Goal: Task Accomplishment & Management: Manage account settings

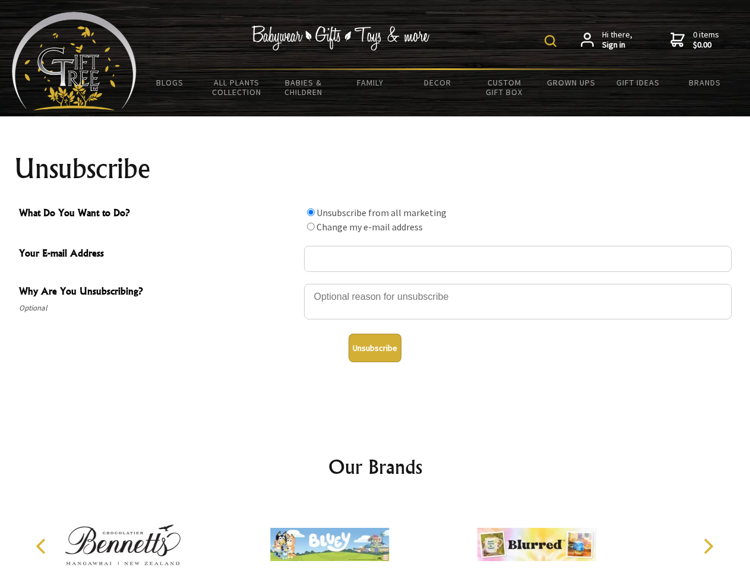
click at [552, 41] on img at bounding box center [550, 41] width 12 height 12
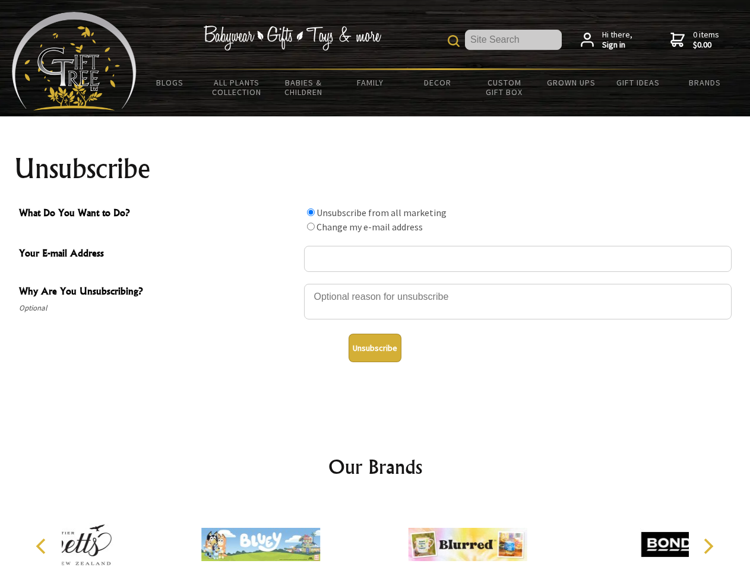
click at [375, 283] on div at bounding box center [517, 304] width 427 height 42
click at [310, 212] on input "What Do You Want to Do?" at bounding box center [311, 212] width 8 height 8
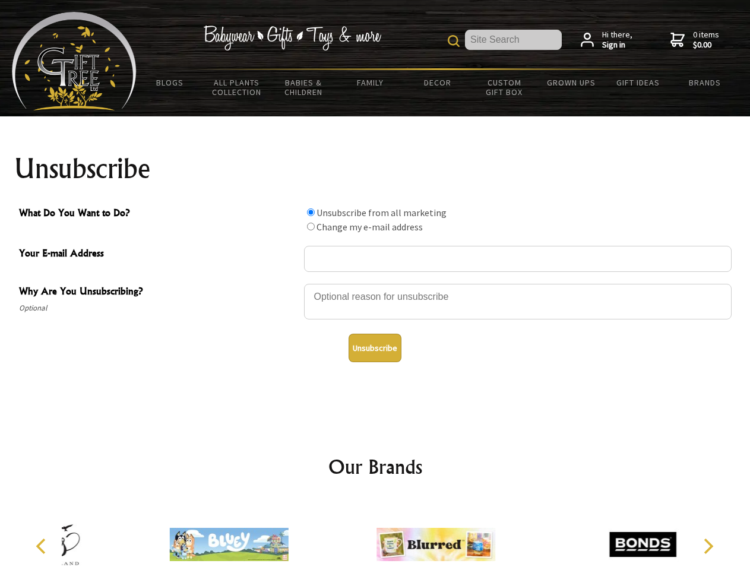
click at [310, 226] on input "What Do You Want to Do?" at bounding box center [311, 227] width 8 height 8
radio input "true"
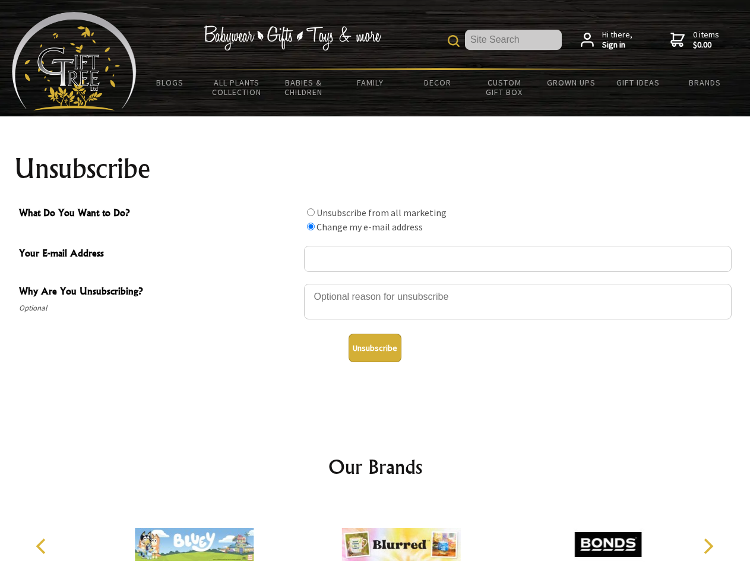
click at [375, 348] on button "Unsubscribe" at bounding box center [374, 348] width 53 height 28
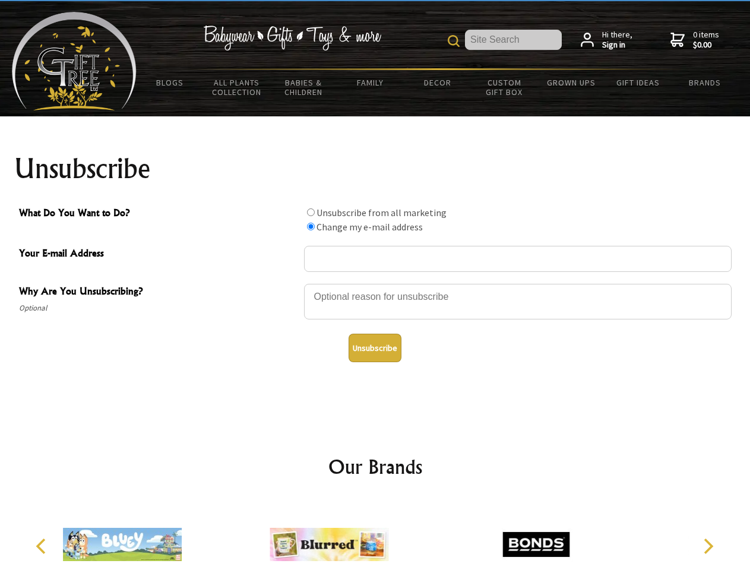
click at [375, 535] on div at bounding box center [329, 546] width 207 height 93
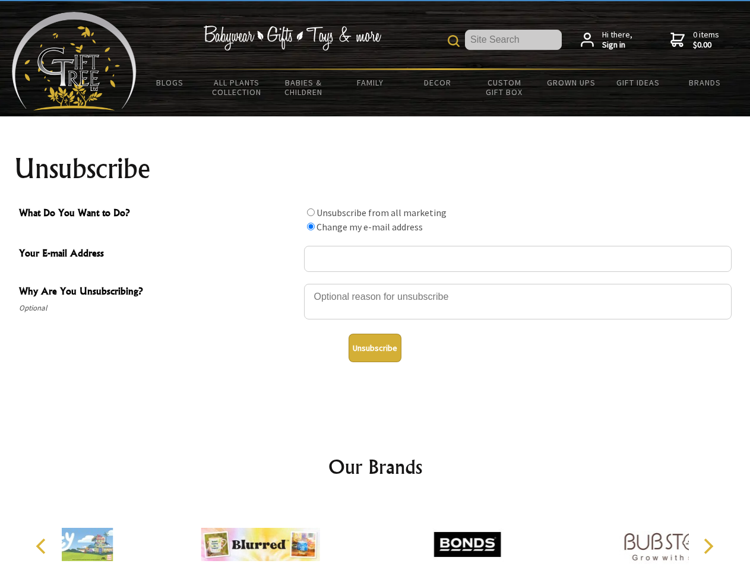
click at [43, 546] on icon "Previous" at bounding box center [41, 545] width 15 height 15
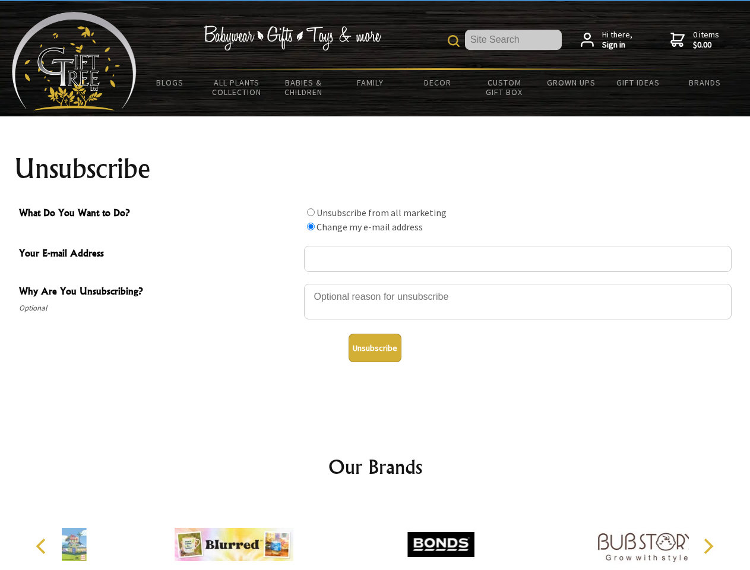
click at [707, 546] on icon "Next" at bounding box center [706, 545] width 15 height 15
